Goal: Transaction & Acquisition: Obtain resource

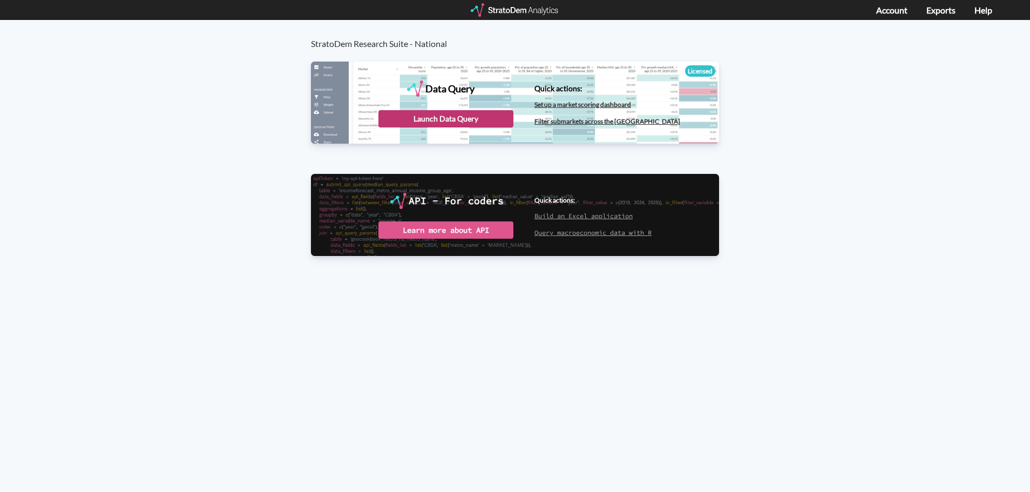
click at [429, 119] on div "Launch Data Query" at bounding box center [445, 118] width 135 height 17
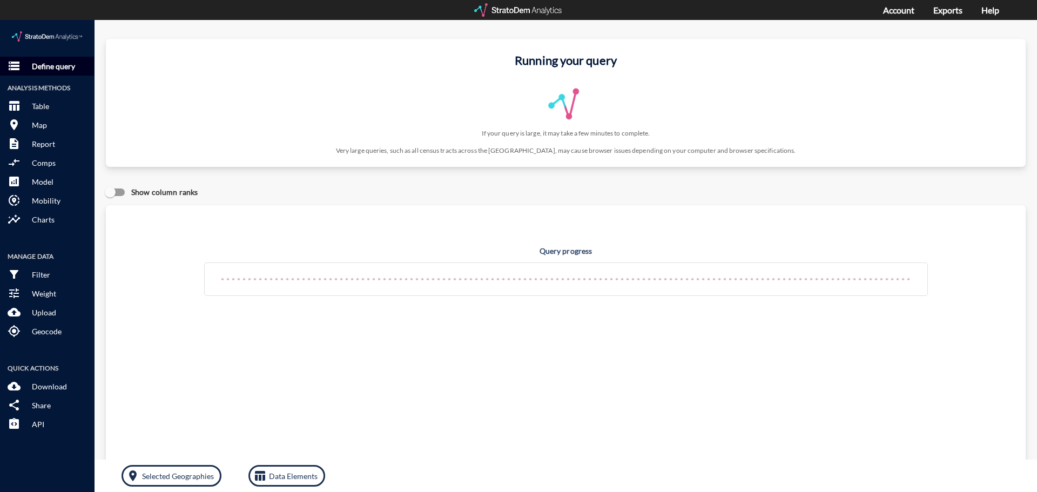
click p "Define query"
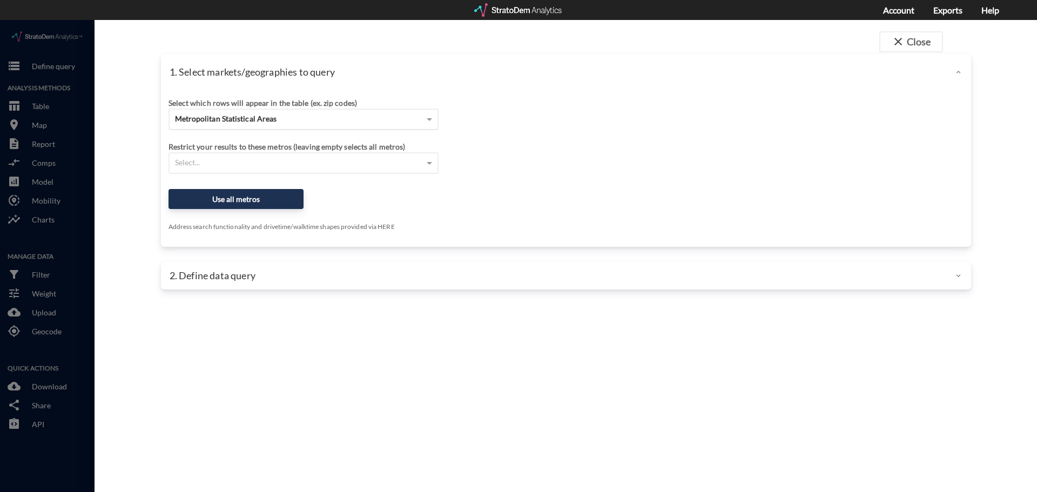
click span "Metropolitan Statistical Areas"
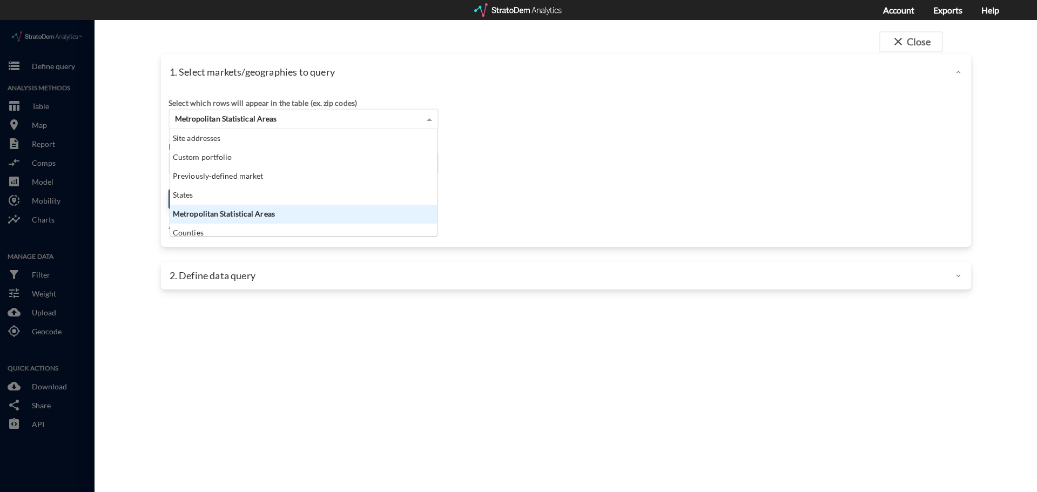
scroll to position [99, 260]
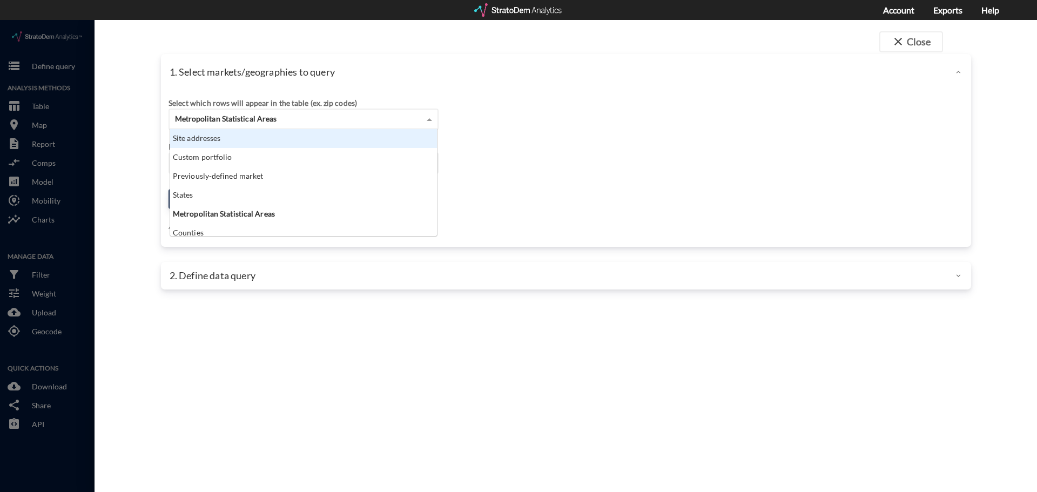
click div "Site addresses"
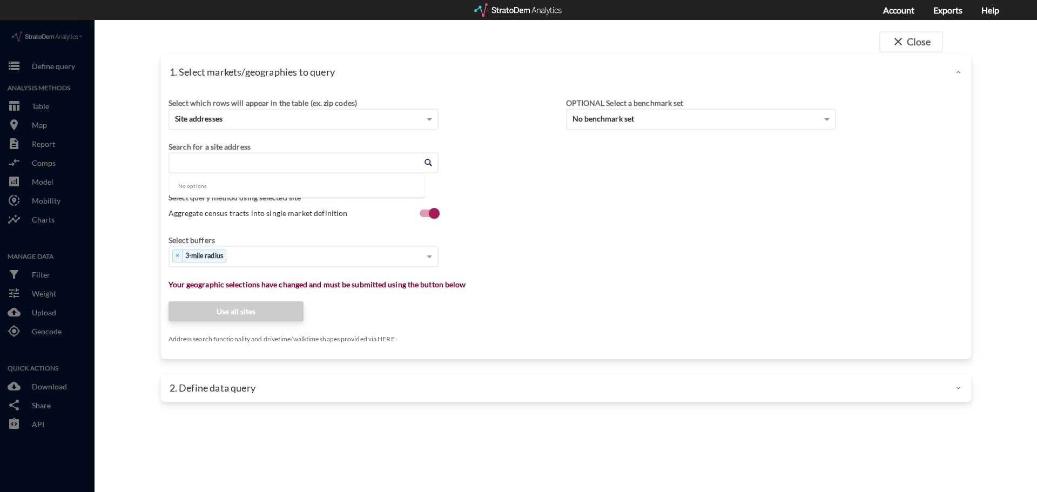
click input "Enter an address"
paste input "401 Oberlin Rd, Raleigh, NC 27605"
click li "401 Oberlin Rd, Raleigh, North Carolina"
type input "401 Oberlin Rd, Raleigh, North Carolina"
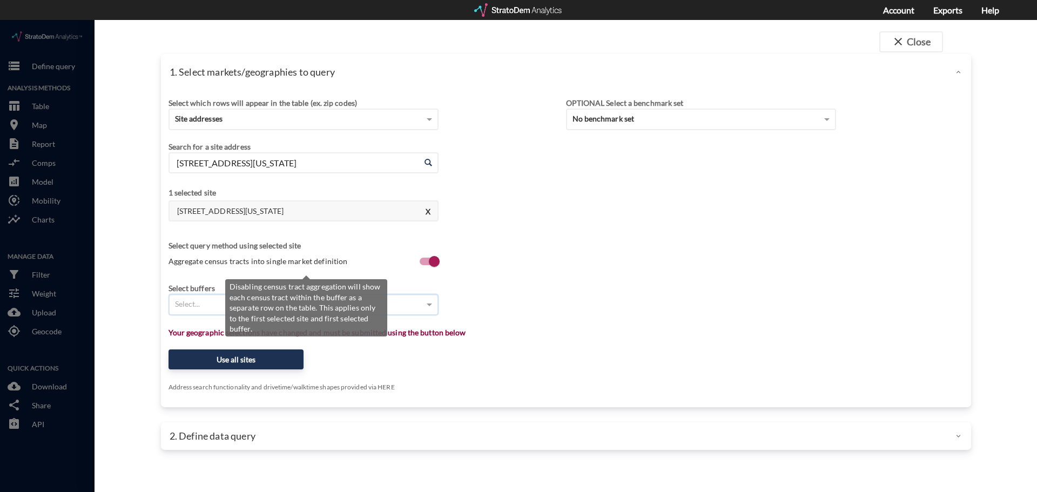
type input "1"
type input "3"
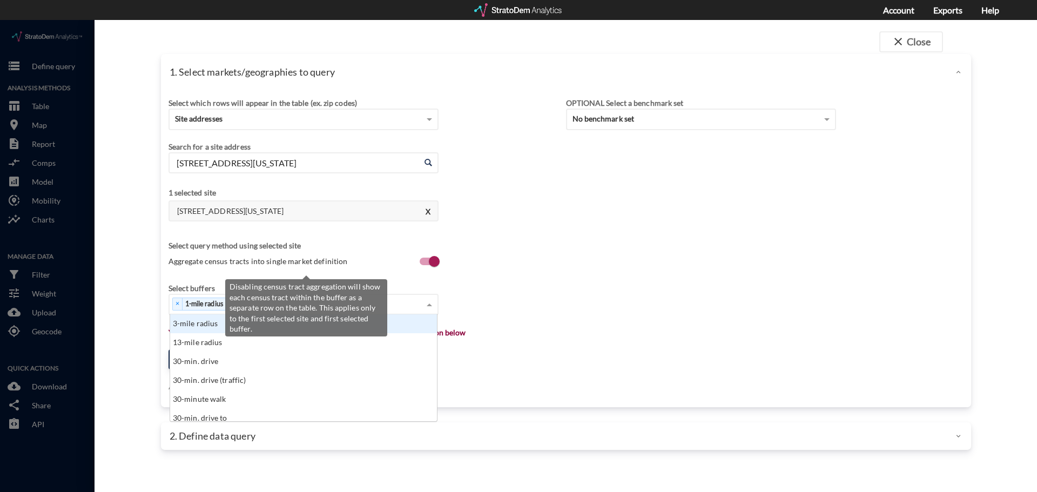
scroll to position [0, 0]
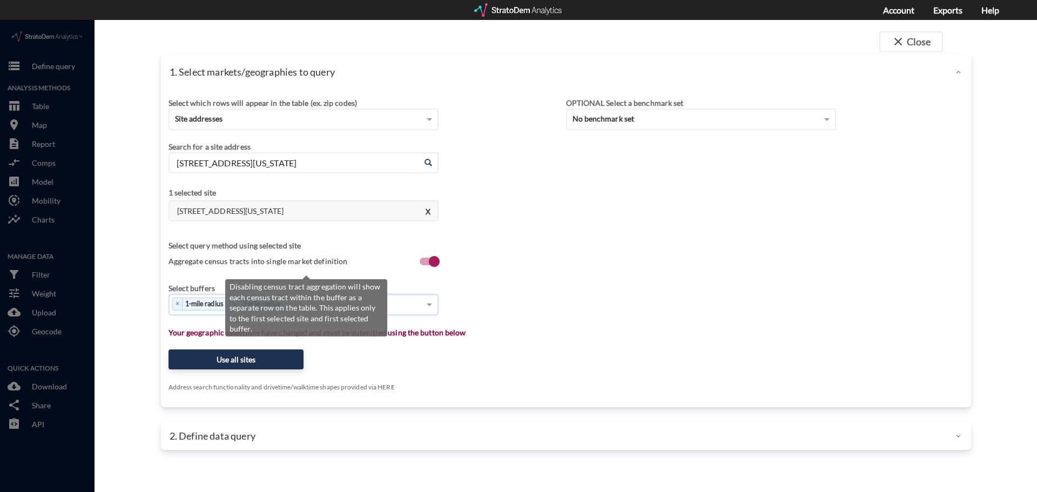
type input "5"
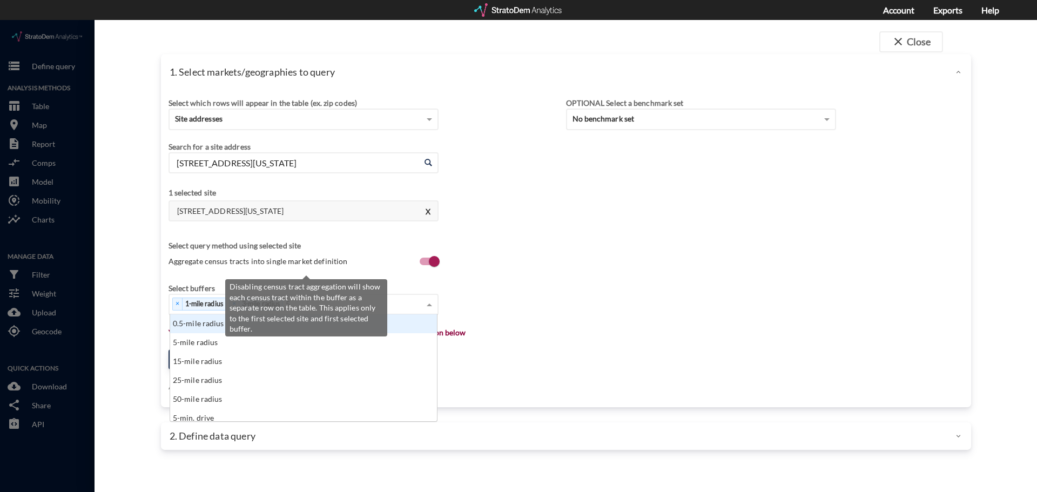
scroll to position [99, 260]
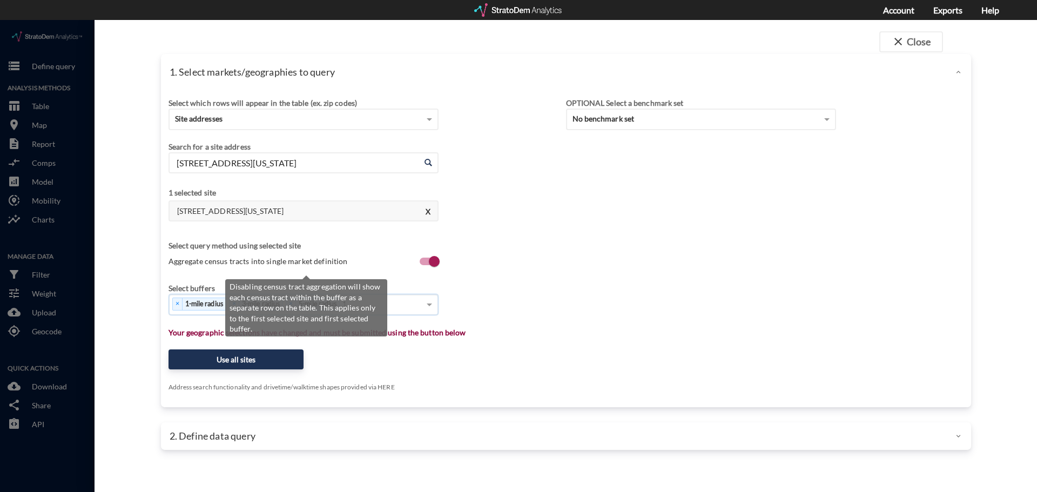
type input "10"
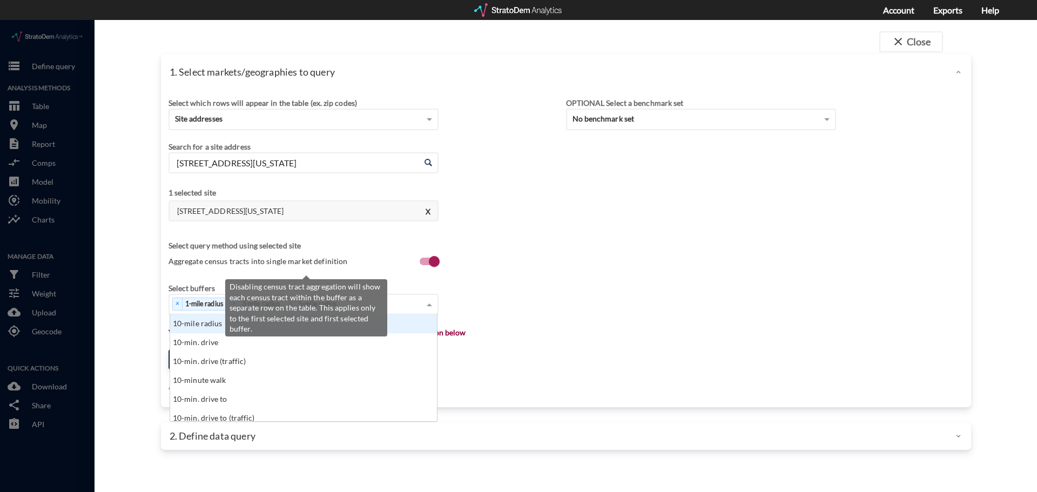
scroll to position [0, 0]
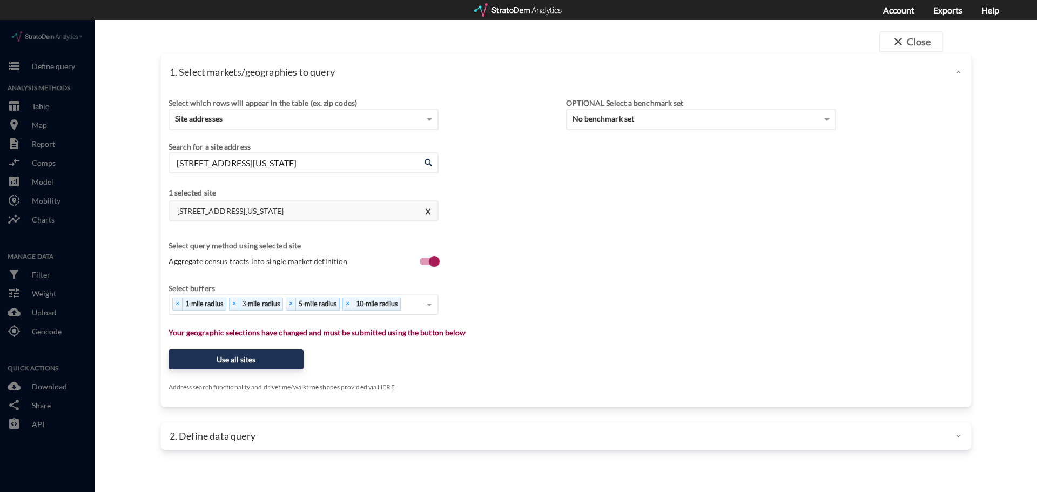
click div "close Close 1. Select markets/geographies to query Select which rows will appea…"
click button "Use all sites"
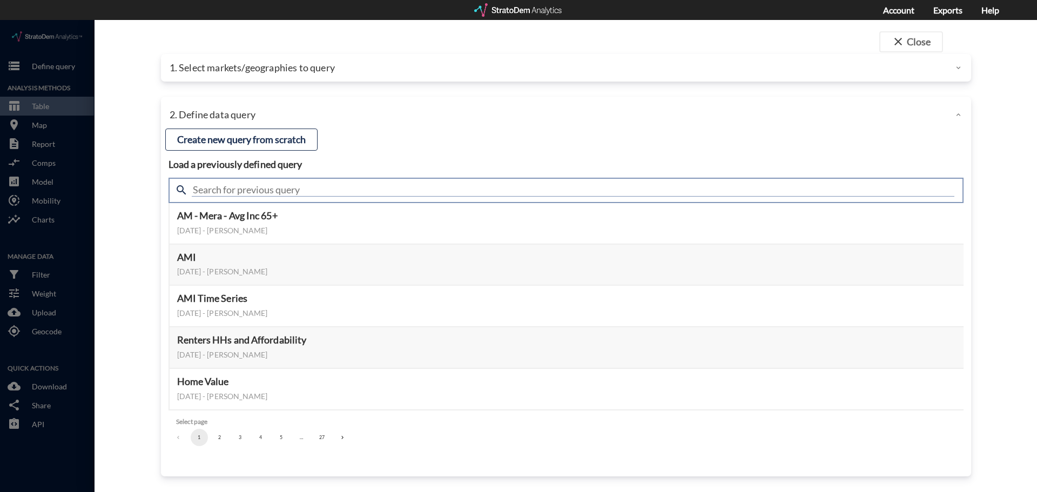
click input "text"
type input "housing"
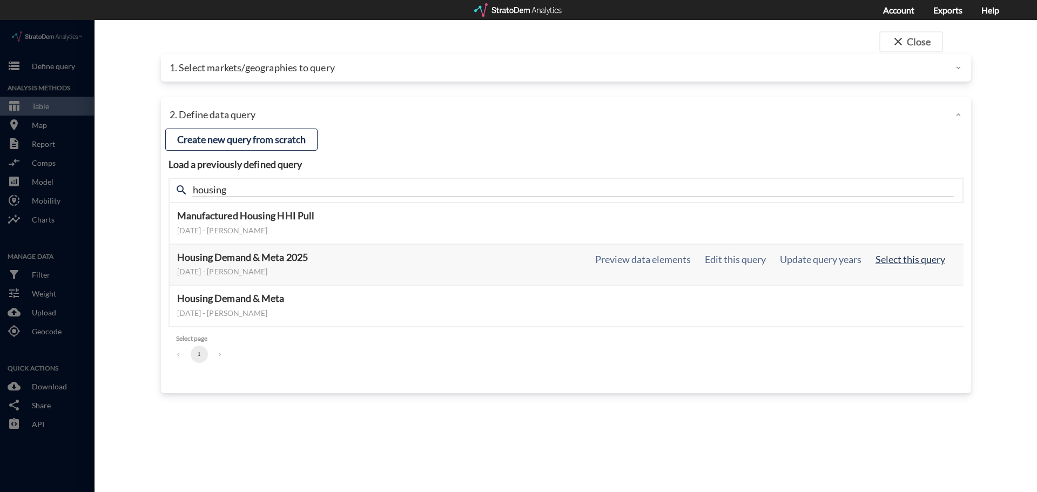
click button "Select this query"
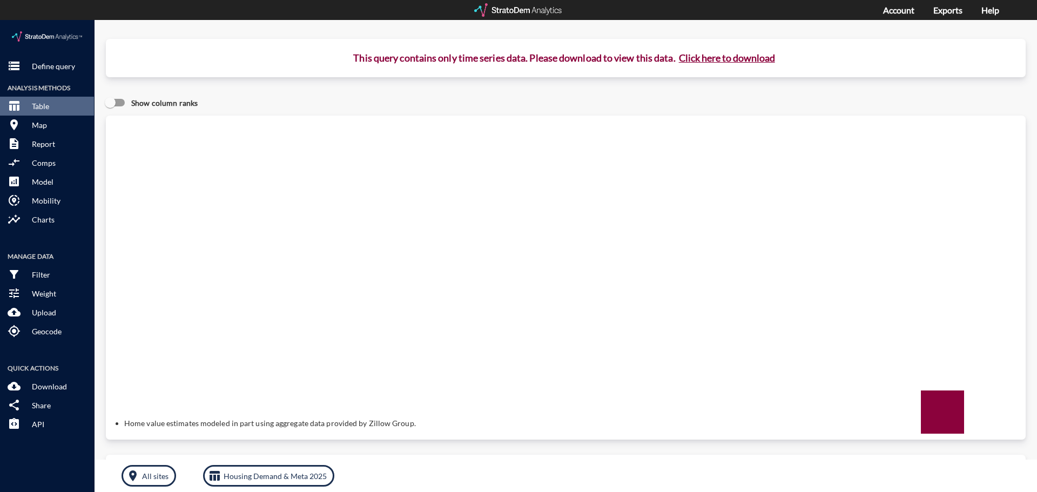
click button "Click here to download"
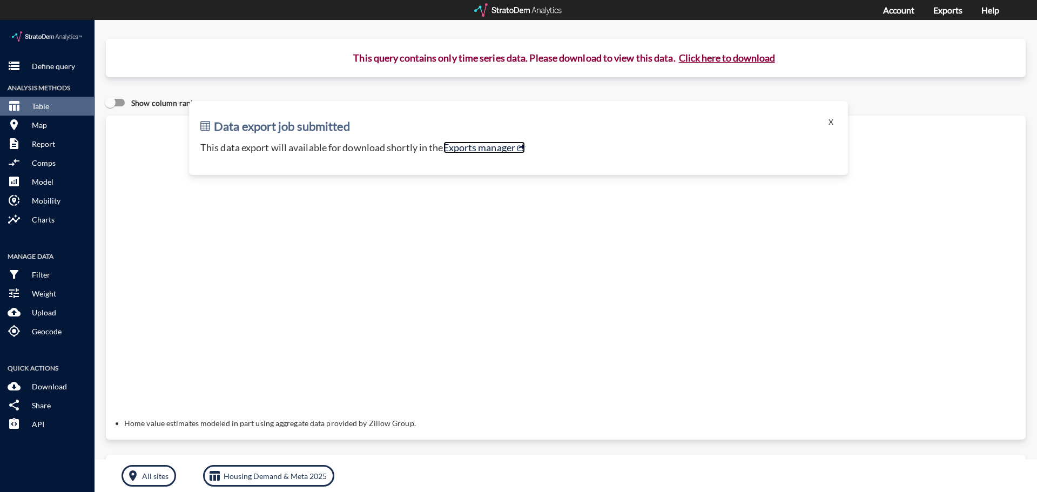
click link "Exports manager"
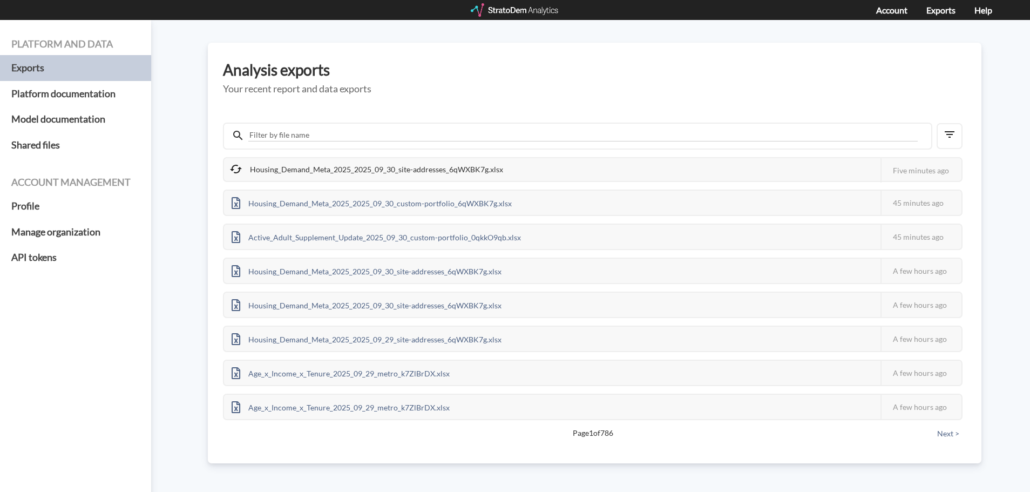
click at [188, 141] on div "Platform and data Exports Platform documentation Model documentation Shared fil…" at bounding box center [515, 256] width 1030 height 472
click at [179, 65] on div "Platform and data Exports Platform documentation Model documentation Shared fil…" at bounding box center [515, 256] width 1030 height 472
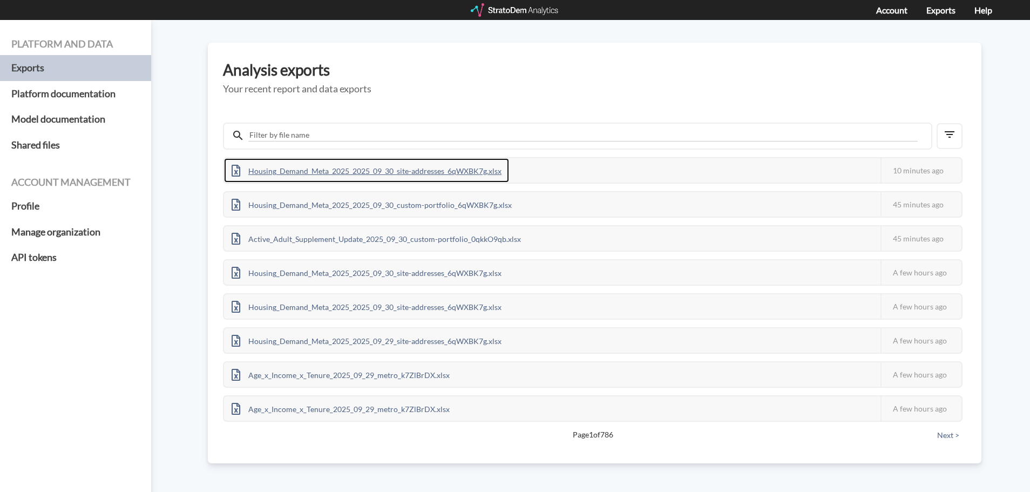
click at [432, 173] on div "Housing_Demand_Meta_2025_2025_09_30_site-addresses_6qWXBK7g.xlsx" at bounding box center [366, 170] width 285 height 24
